Goal: Understand process/instructions: Learn how to perform a task or action

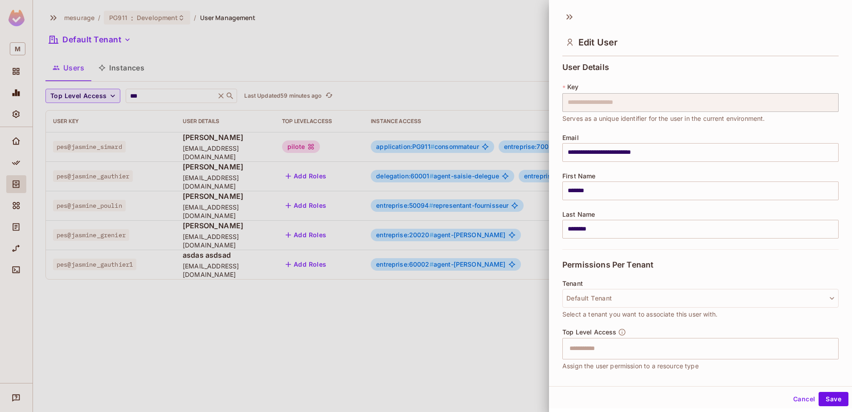
click at [390, 363] on div at bounding box center [426, 206] width 852 height 412
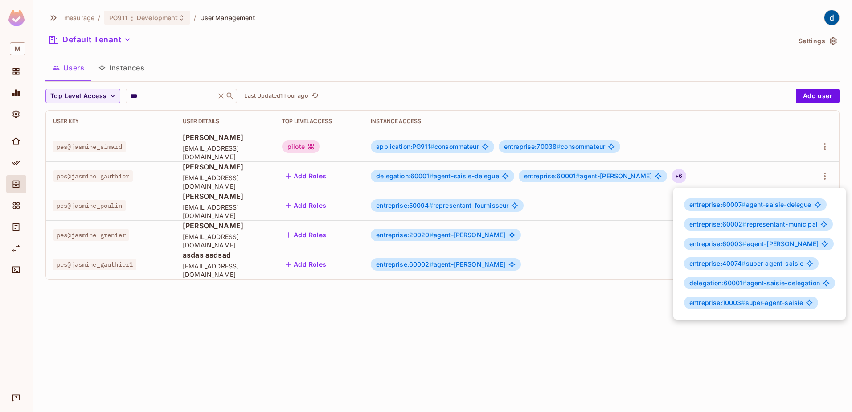
click at [16, 168] on div at bounding box center [426, 206] width 852 height 412
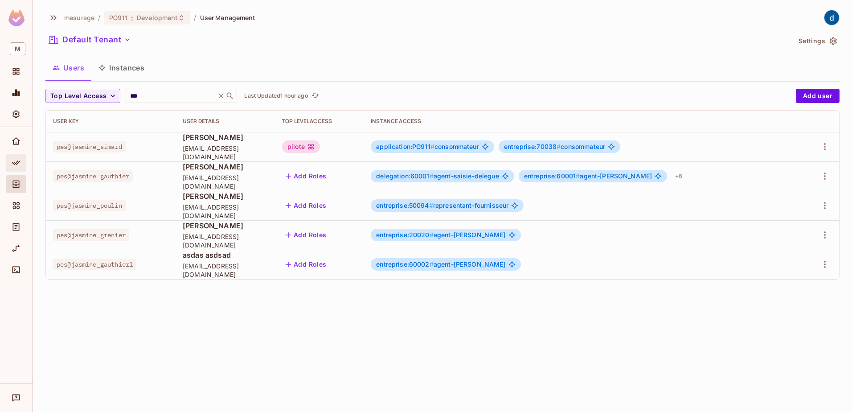
click at [18, 162] on icon "Policy" at bounding box center [16, 162] width 9 height 9
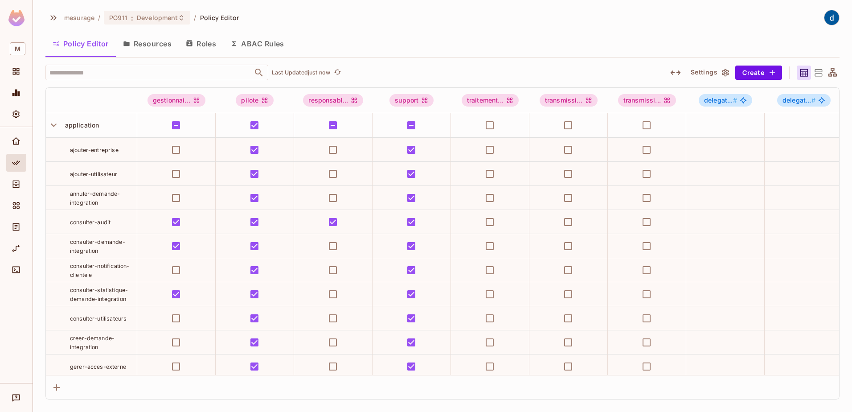
click at [49, 127] on icon "button" at bounding box center [54, 125] width 12 height 12
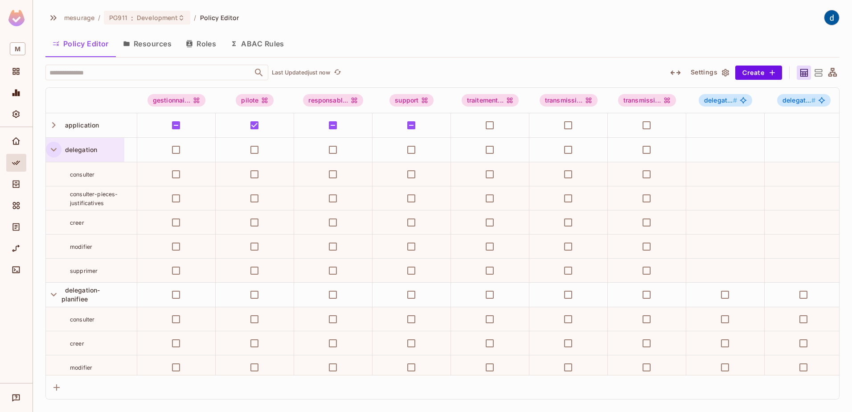
click at [56, 145] on icon "button" at bounding box center [54, 150] width 12 height 12
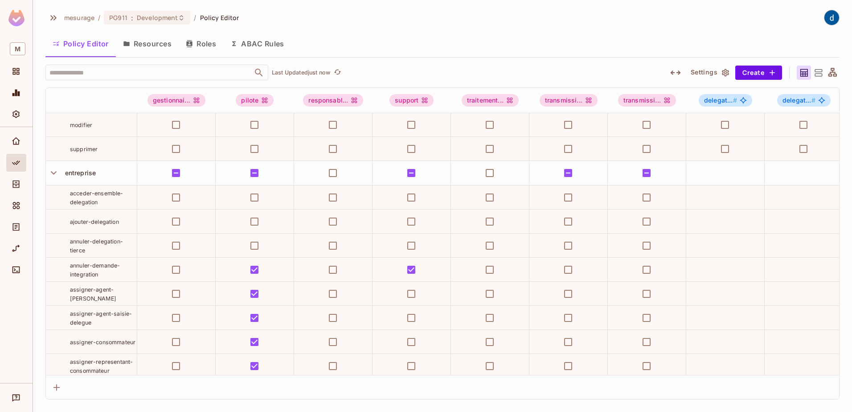
scroll to position [89, 0]
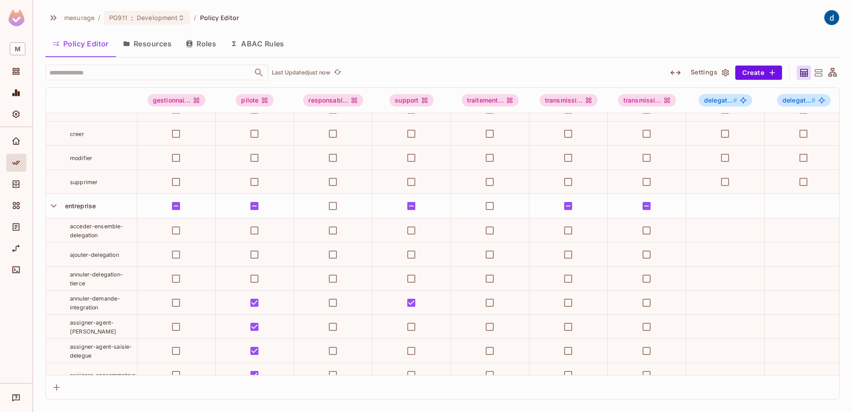
click at [149, 44] on button "Resources" at bounding box center [147, 44] width 63 height 22
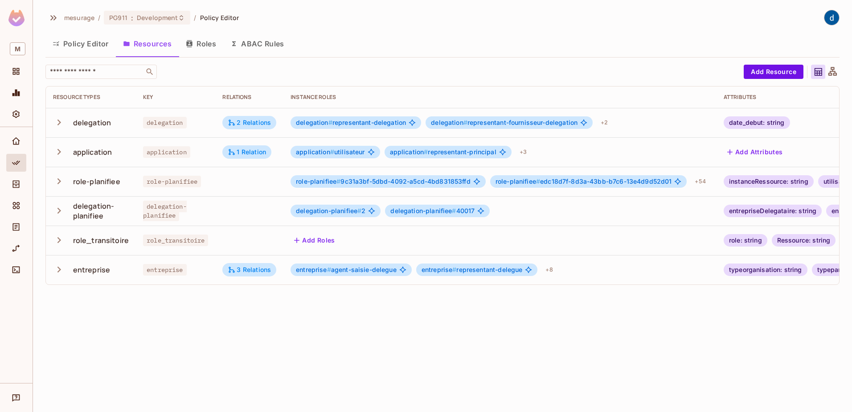
click at [83, 45] on button "Policy Editor" at bounding box center [80, 44] width 70 height 22
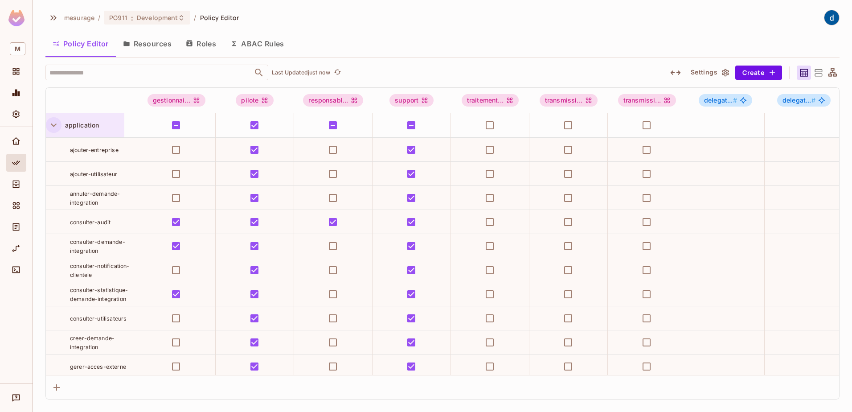
click at [56, 127] on icon "button" at bounding box center [54, 125] width 12 height 12
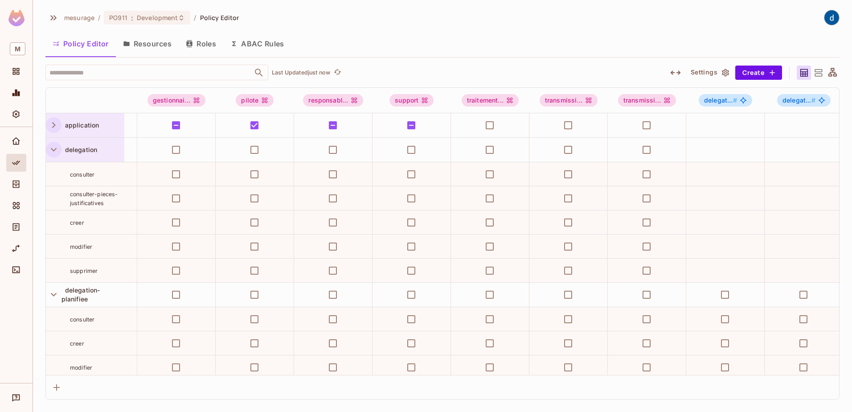
click at [50, 154] on icon "button" at bounding box center [54, 150] width 12 height 12
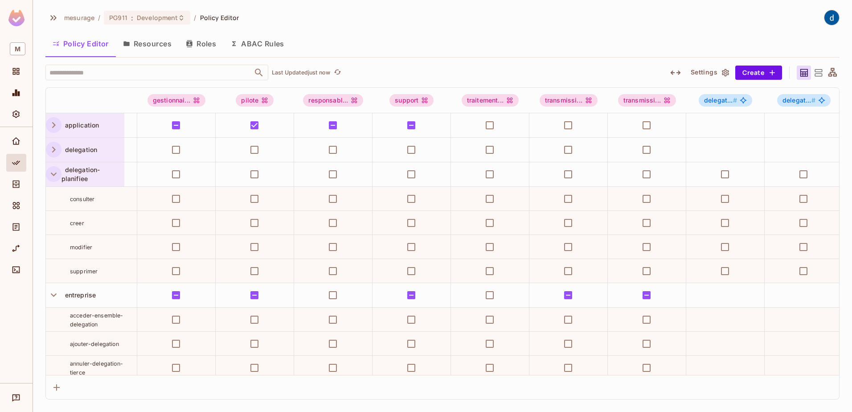
click at [49, 177] on icon "button" at bounding box center [54, 174] width 12 height 12
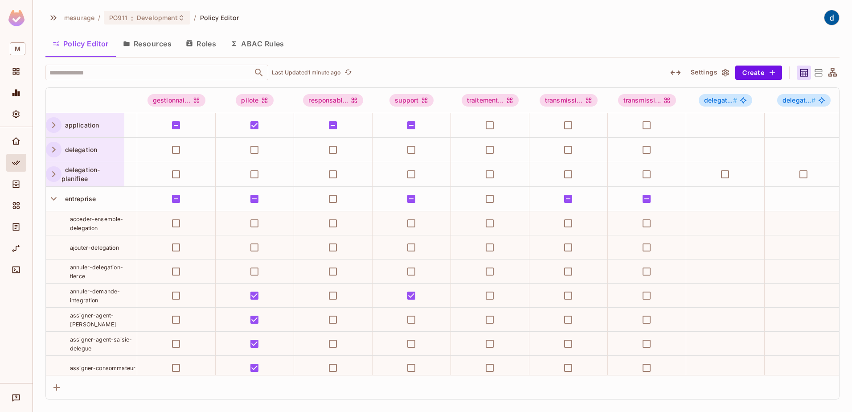
click at [137, 47] on button "Resources" at bounding box center [147, 44] width 63 height 22
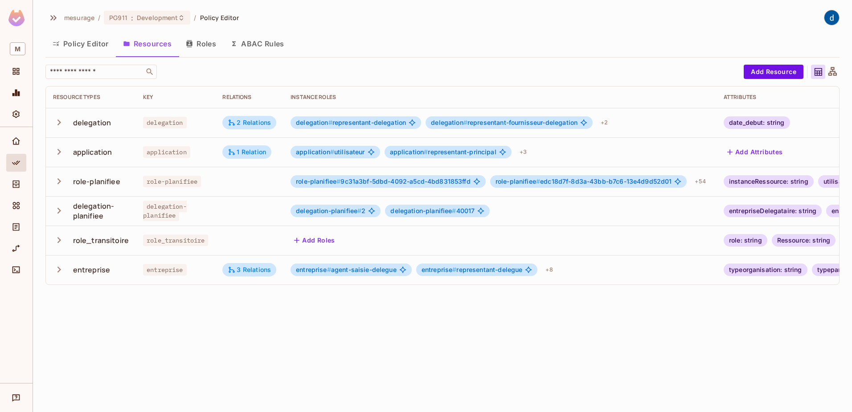
click at [59, 154] on icon "button" at bounding box center [59, 152] width 12 height 12
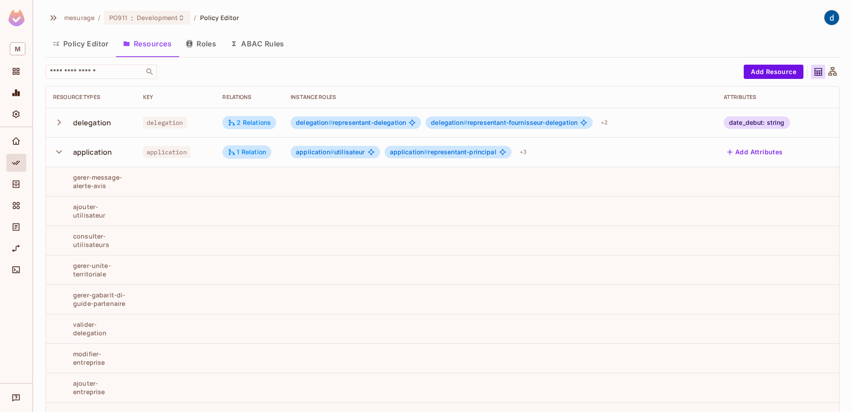
click at [77, 41] on button "Policy Editor" at bounding box center [80, 44] width 70 height 22
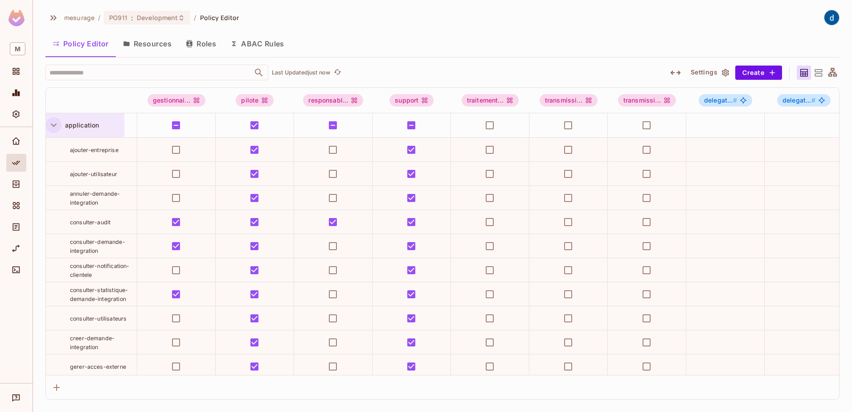
click at [57, 128] on icon "button" at bounding box center [54, 125] width 12 height 12
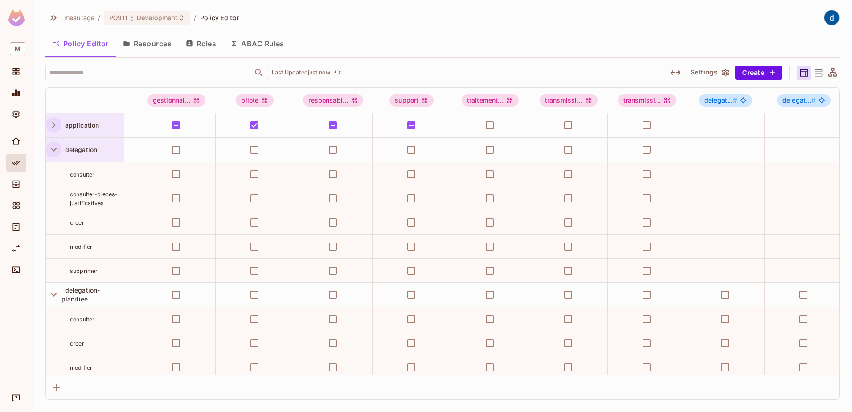
click at [53, 156] on button "button" at bounding box center [54, 150] width 16 height 16
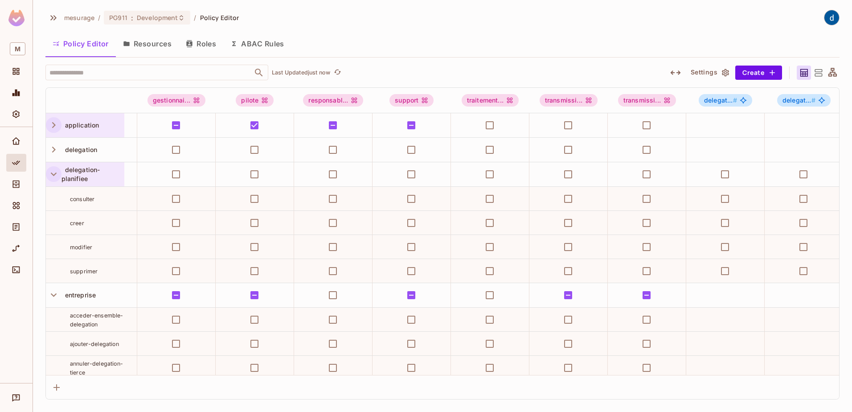
click at [51, 174] on icon "button" at bounding box center [54, 174] width 12 height 12
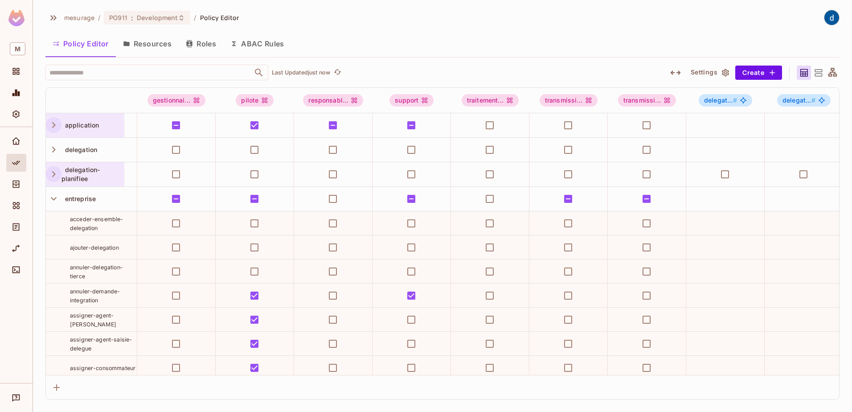
click at [54, 127] on icon "button" at bounding box center [54, 125] width 12 height 12
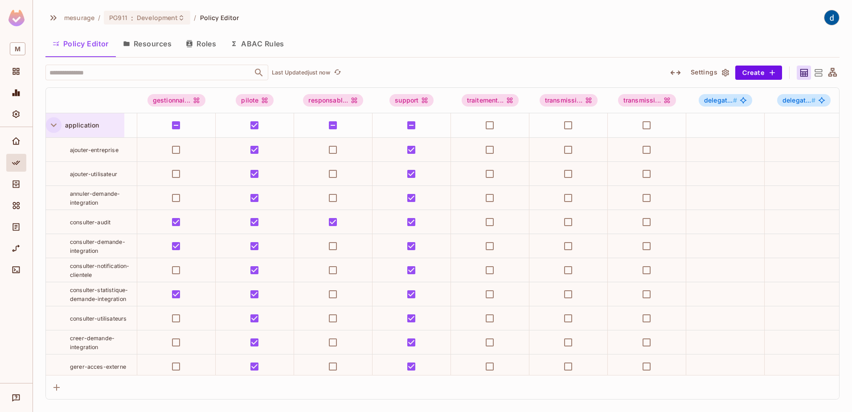
click at [54, 127] on icon "button" at bounding box center [54, 125] width 12 height 12
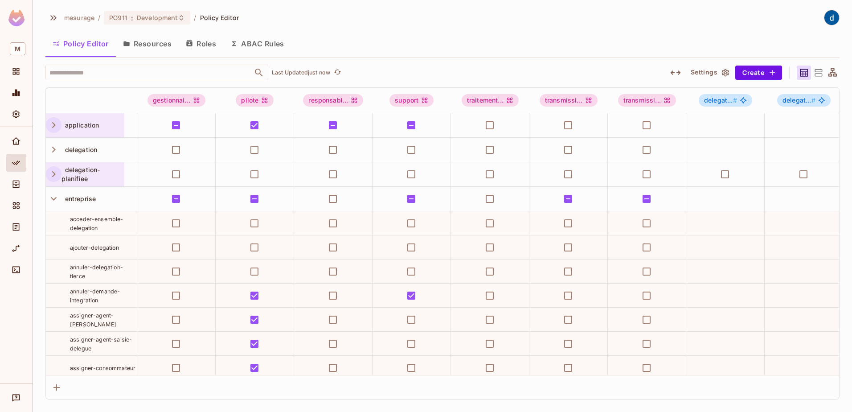
click at [56, 124] on icon "button" at bounding box center [54, 125] width 12 height 12
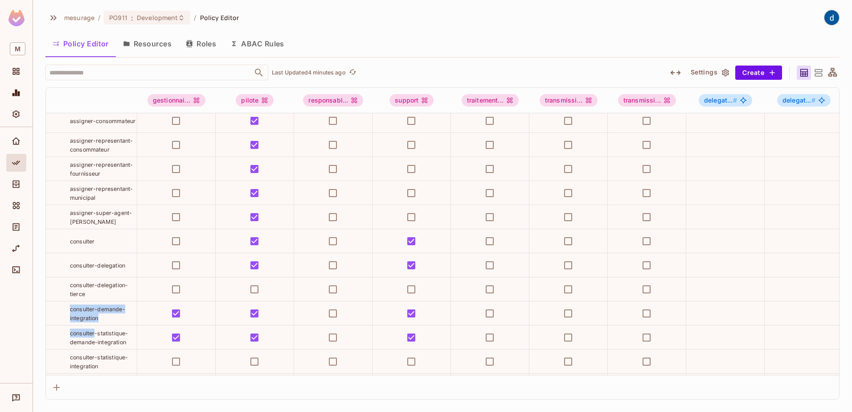
scroll to position [777, 0]
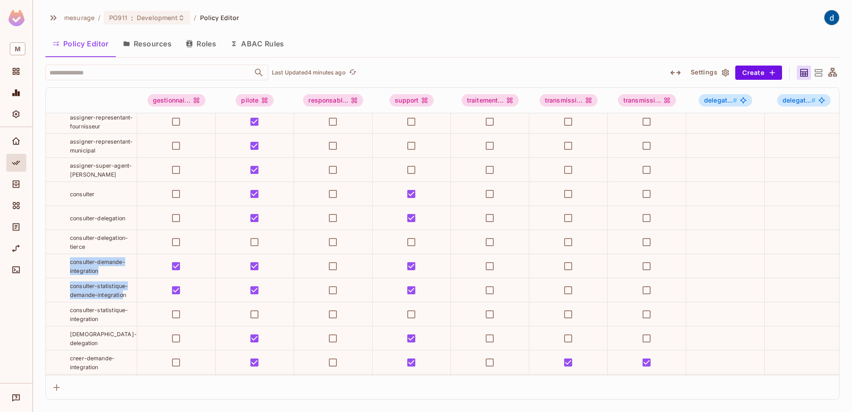
drag, startPoint x: 70, startPoint y: 351, endPoint x: 94, endPoint y: 364, distance: 26.7
drag, startPoint x: 94, startPoint y: 364, endPoint x: 74, endPoint y: 282, distance: 83.9
click at [74, 272] on span "consulter-demande-integration" at bounding box center [97, 265] width 55 height 16
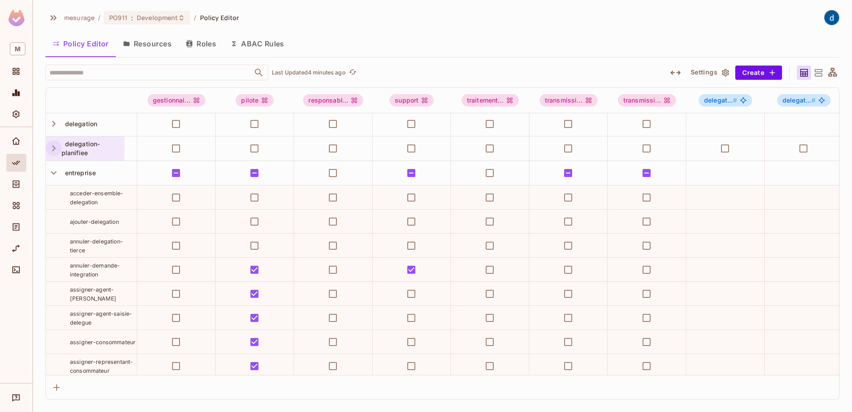
scroll to position [465, 0]
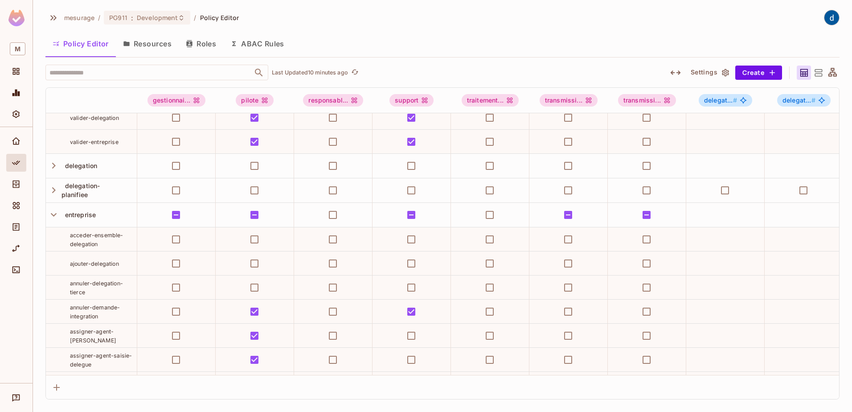
click at [380, 33] on div "Policy Editor Resources Roles ABAC Rules" at bounding box center [442, 44] width 794 height 22
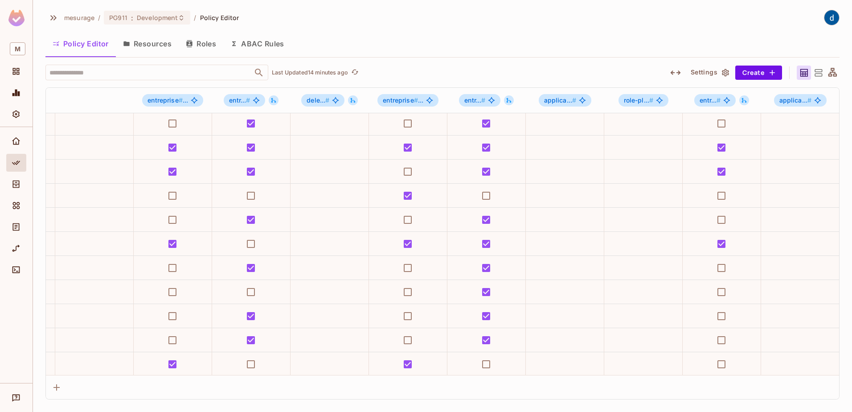
scroll to position [894, 5982]
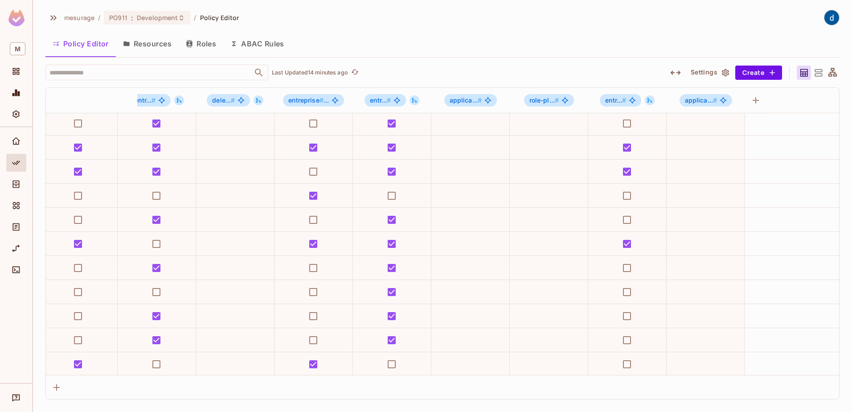
click at [479, 46] on div "Policy Editor Resources Roles ABAC Rules" at bounding box center [442, 44] width 794 height 22
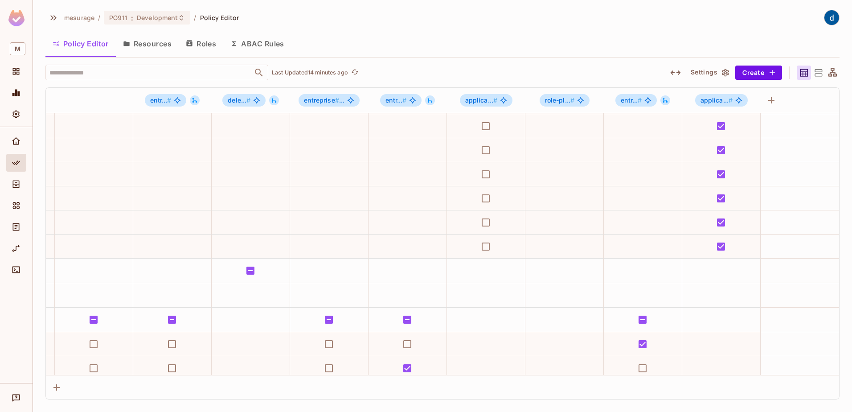
scroll to position [361, 5982]
